Goal: Task Accomplishment & Management: Use online tool/utility

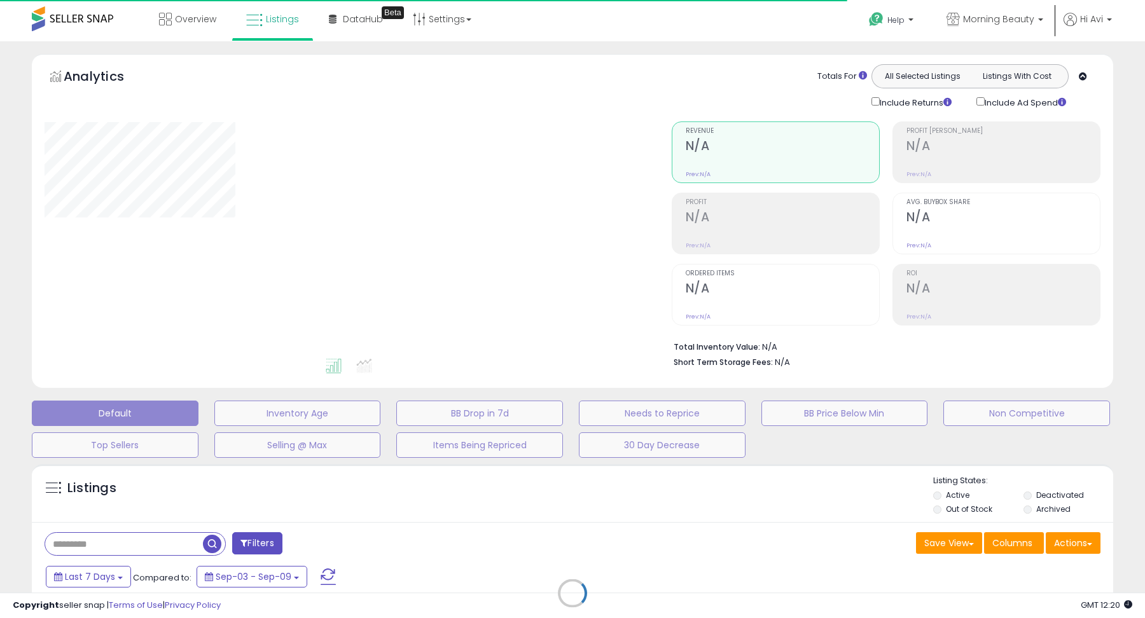
click at [282, 387] on html "Unable to login Retrieving listings data.. has not yet accepted the Terms of Us…" at bounding box center [572, 309] width 1145 height 618
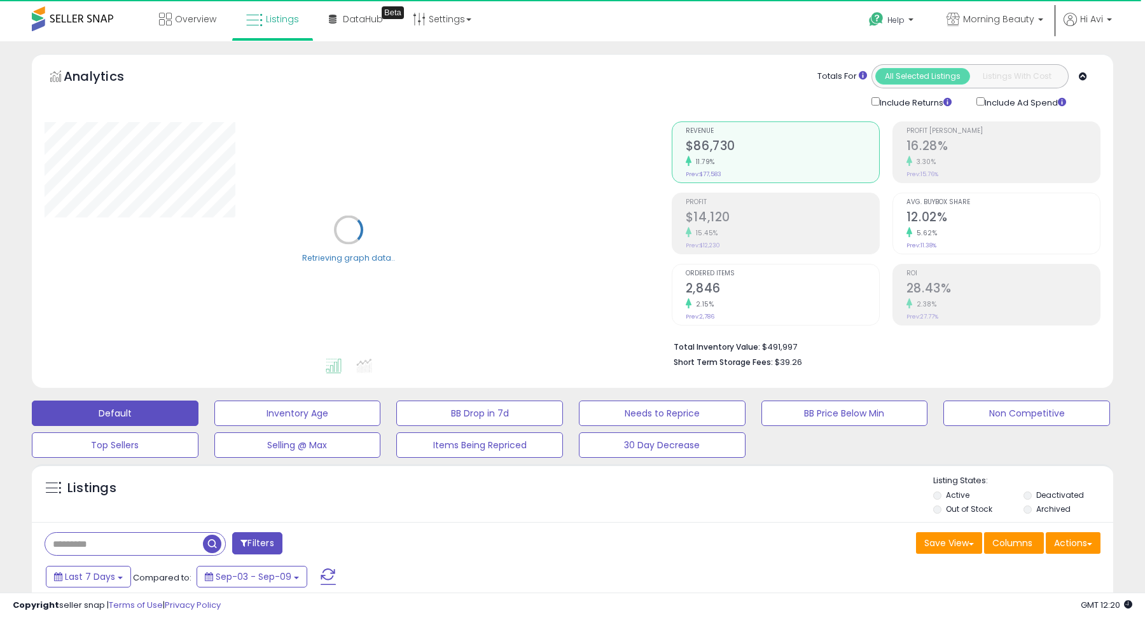
click at [282, 387] on div "Analytics Totals For All Selected Listings Listings With Cost Include Returns I…" at bounding box center [572, 224] width 1100 height 340
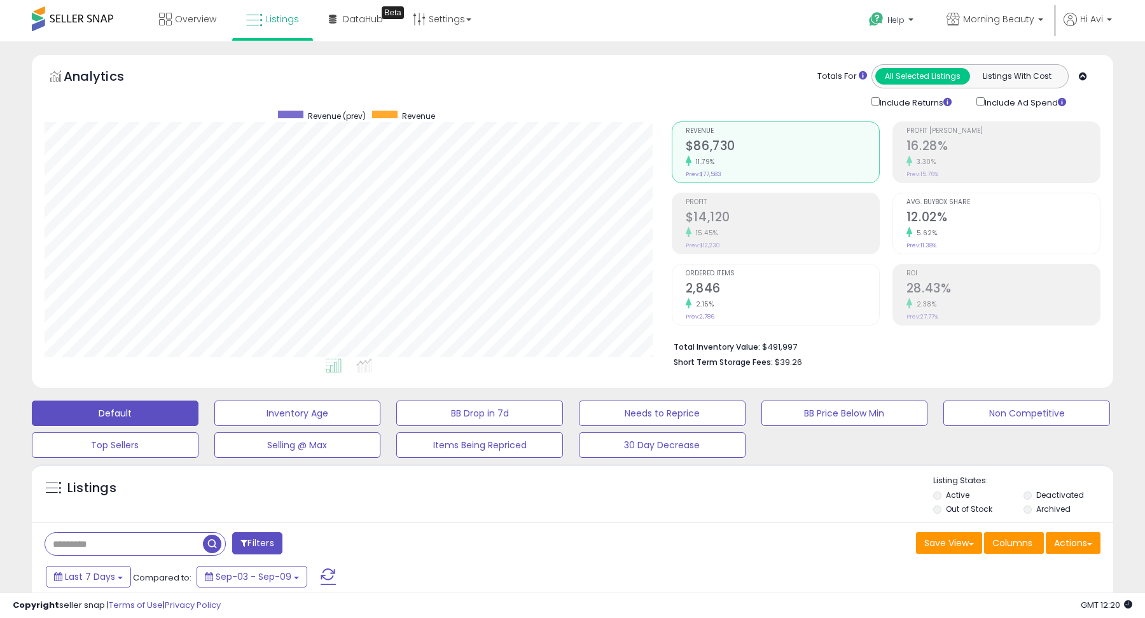
scroll to position [261, 627]
click at [635, 407] on button "Needs to Reprice" at bounding box center [662, 413] width 167 height 25
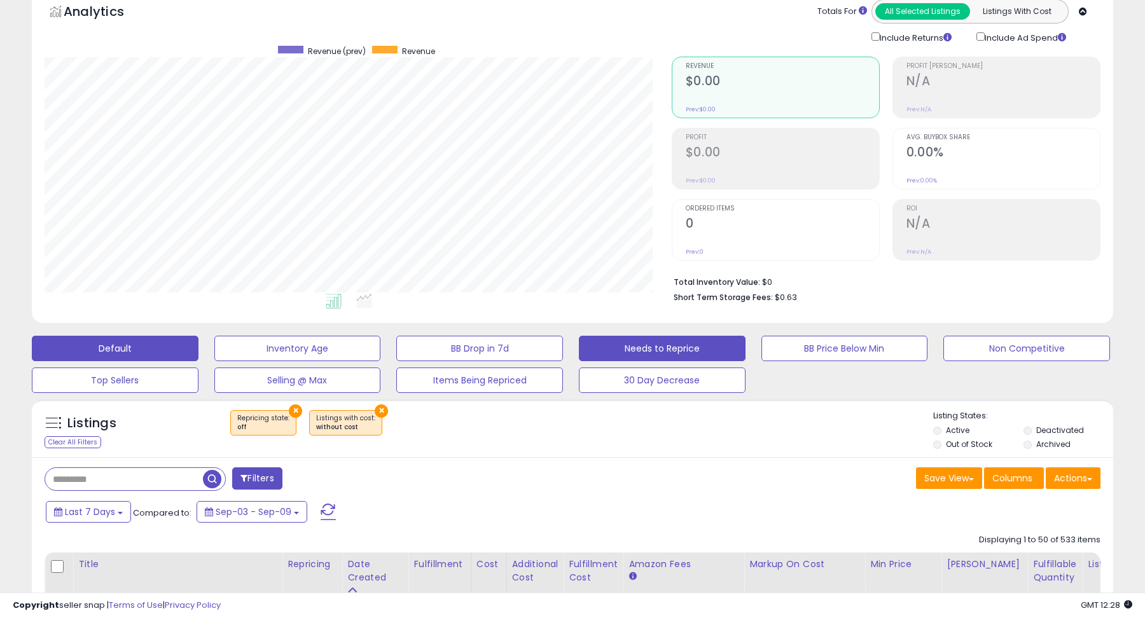
scroll to position [86, 0]
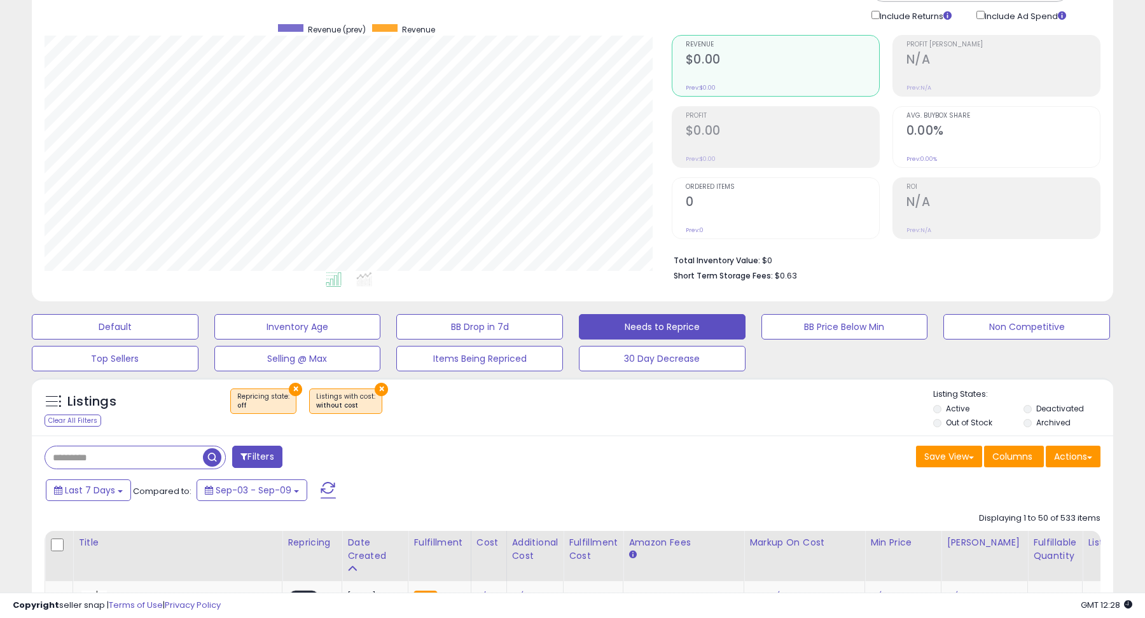
click at [972, 422] on label "Out of Stock" at bounding box center [969, 422] width 46 height 11
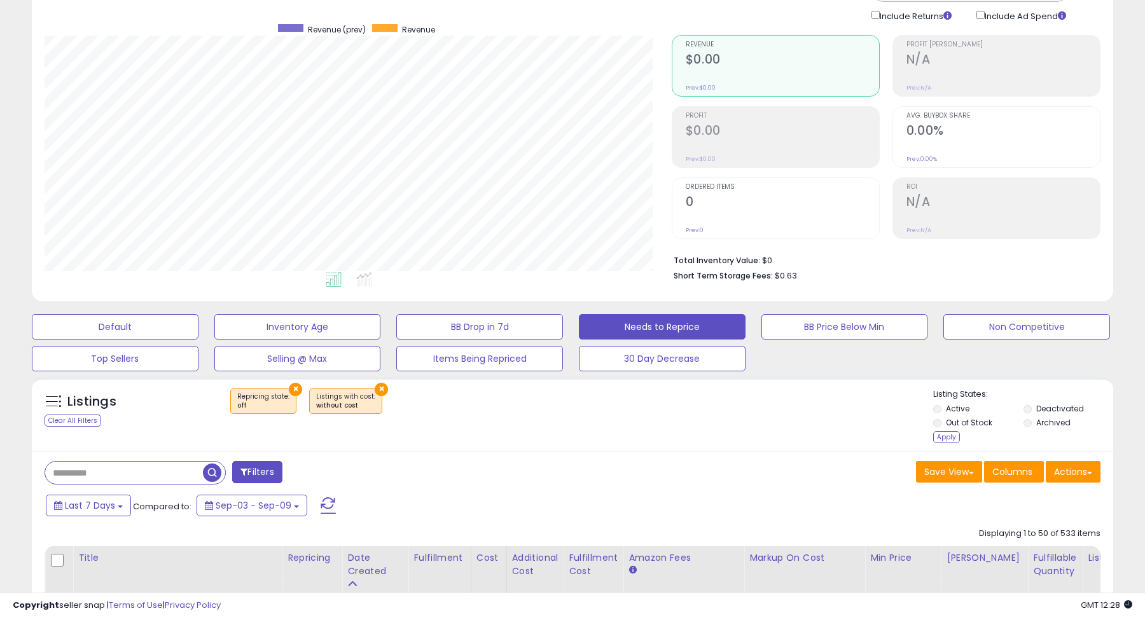
click at [1042, 408] on label "Deactivated" at bounding box center [1060, 408] width 48 height 11
click at [1042, 418] on label "Archived" at bounding box center [1053, 422] width 34 height 11
click at [943, 434] on div "Apply" at bounding box center [946, 437] width 27 height 12
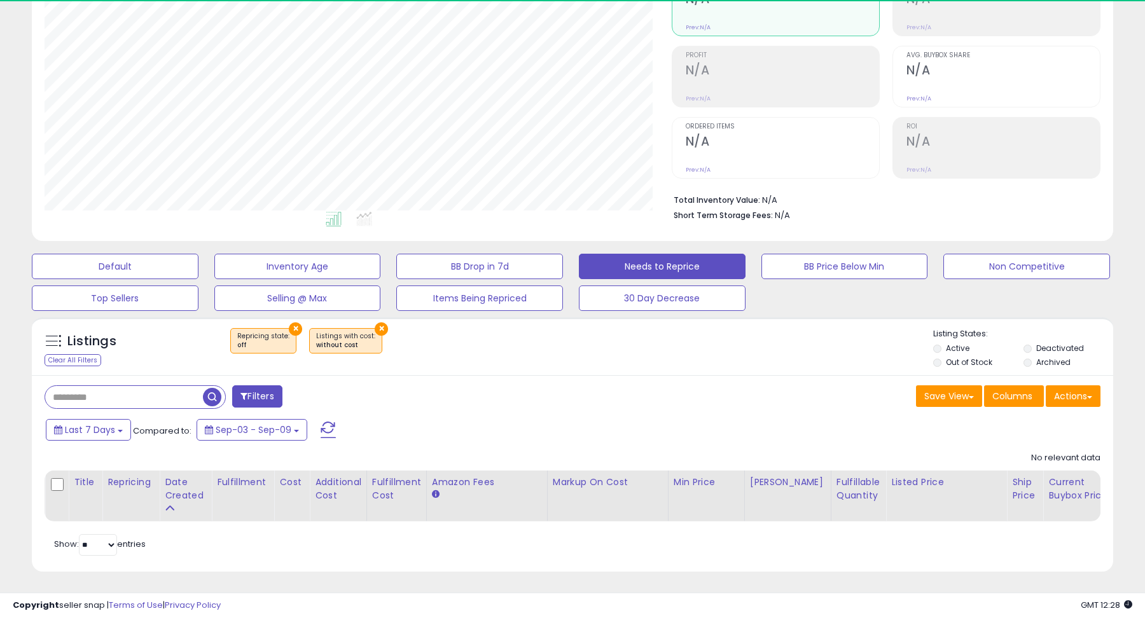
scroll to position [261, 627]
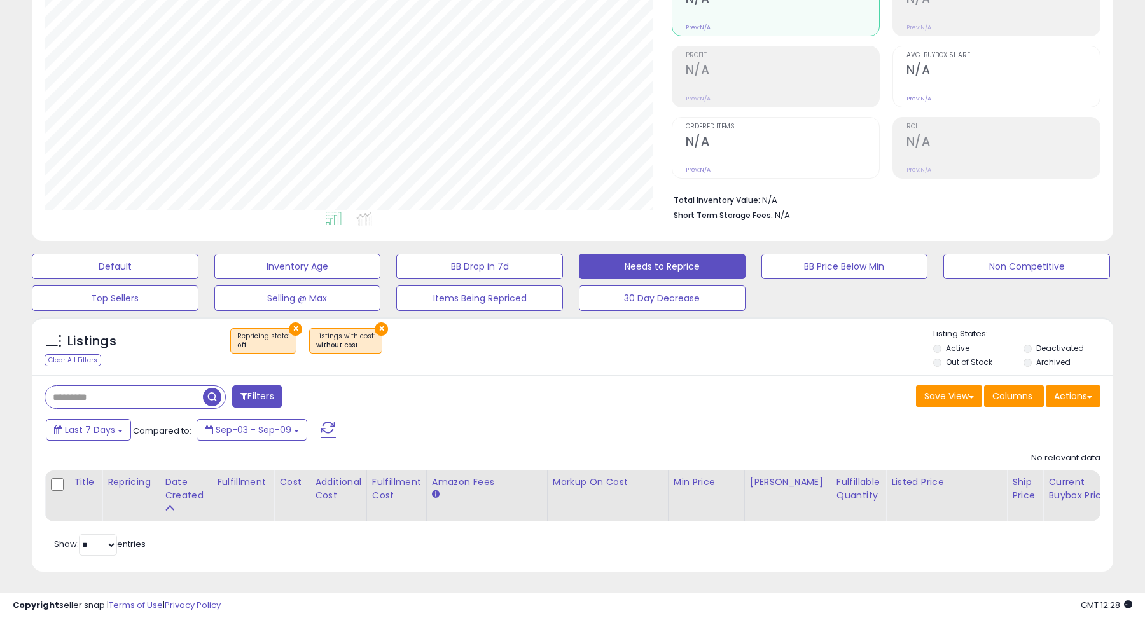
click at [375, 328] on button "×" at bounding box center [381, 328] width 13 height 13
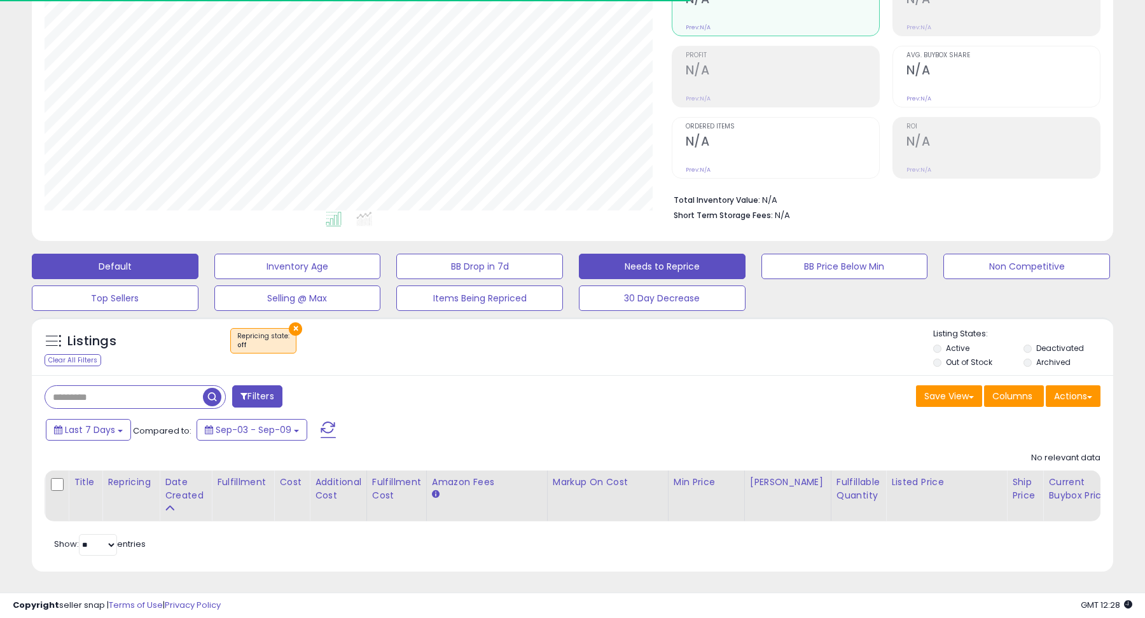
click at [151, 266] on button "Default" at bounding box center [115, 266] width 167 height 25
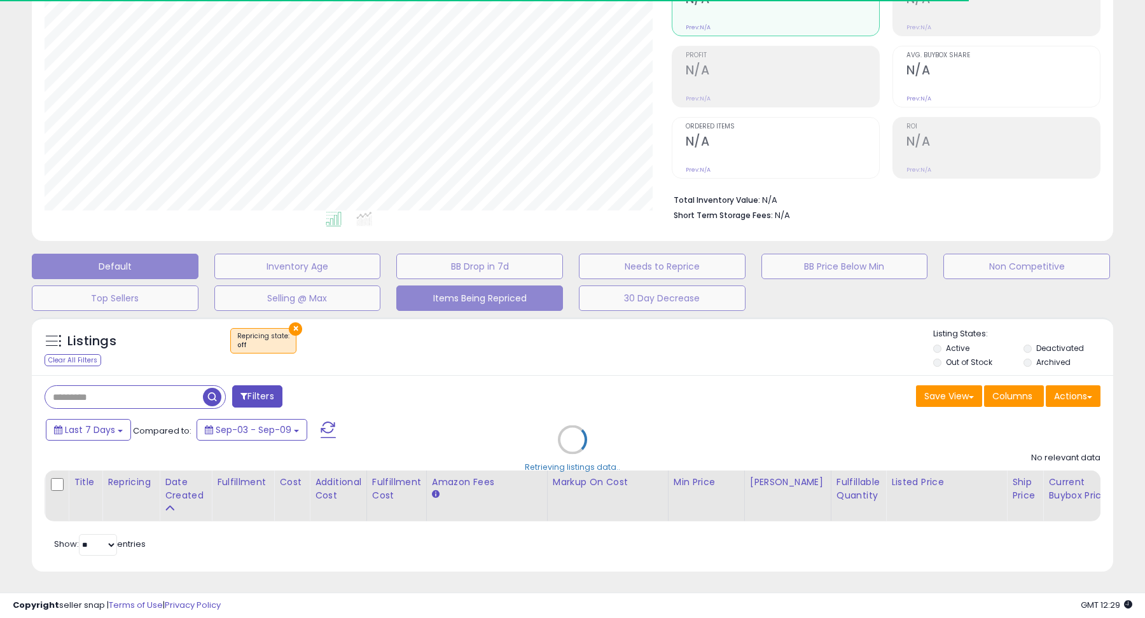
select select "**"
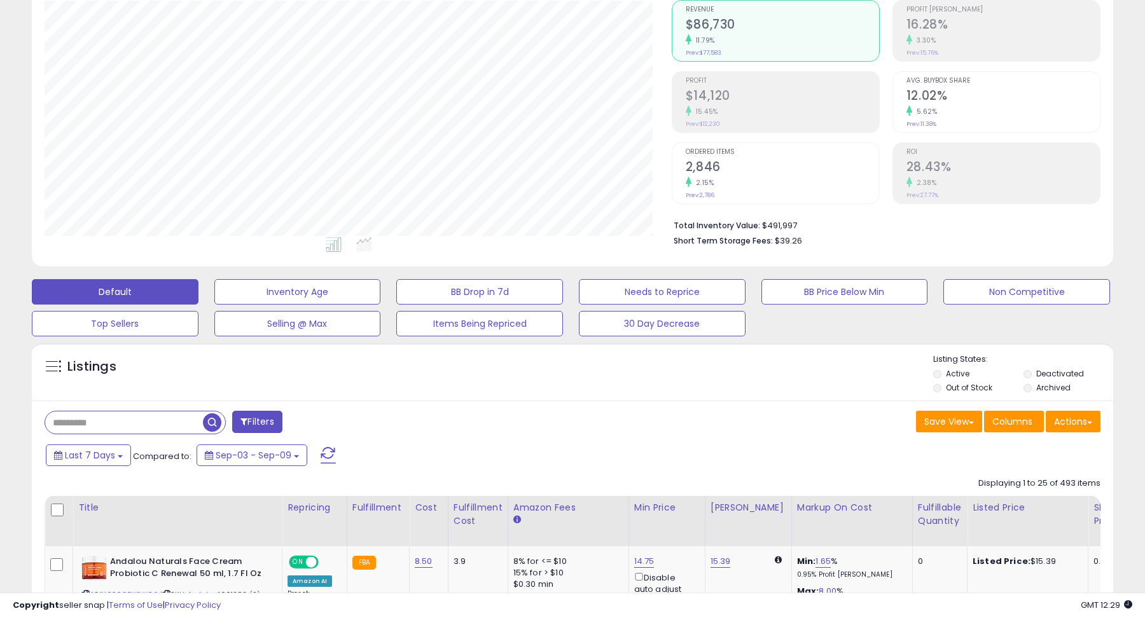
click at [967, 385] on label "Out of Stock" at bounding box center [969, 387] width 46 height 11
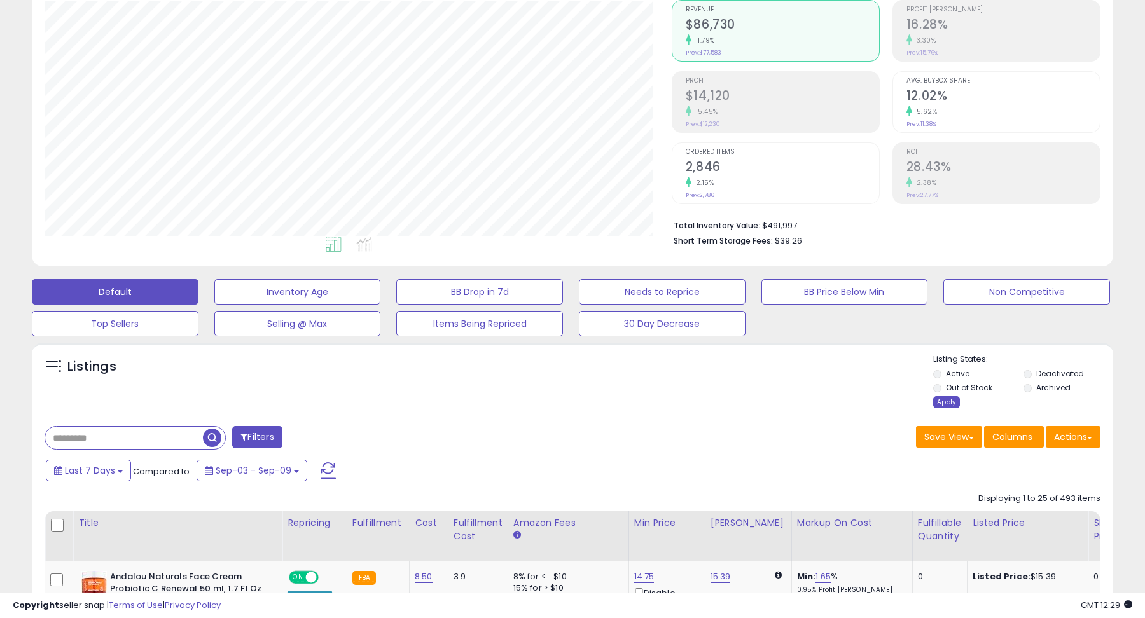
click at [943, 398] on div "Apply" at bounding box center [946, 402] width 27 height 12
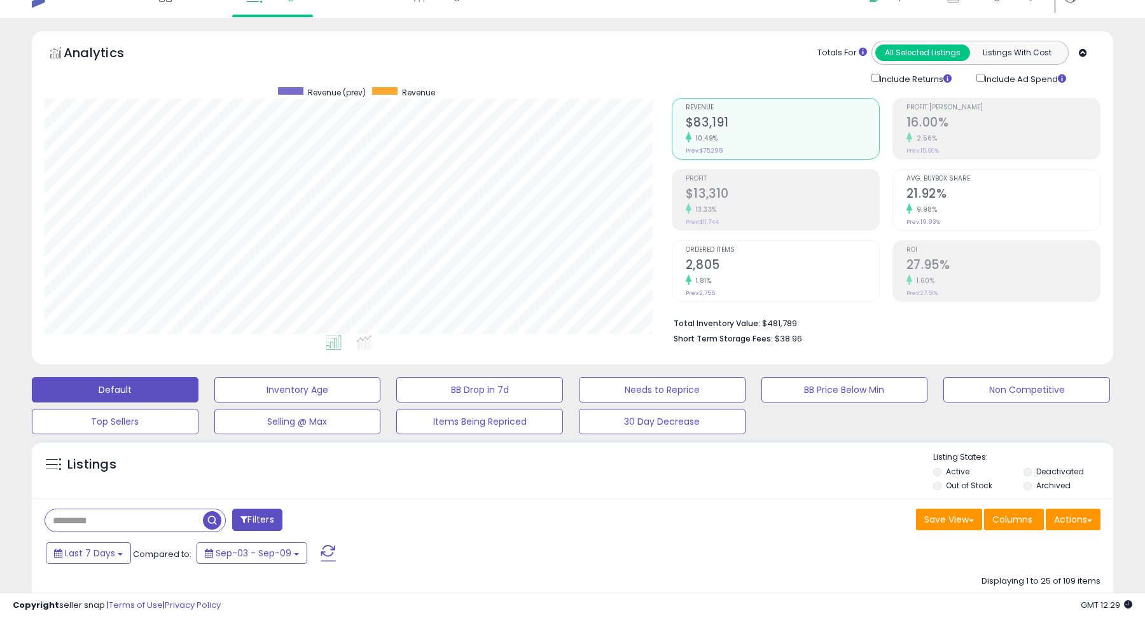
scroll to position [0, 0]
